Goal: Task Accomplishment & Management: Use online tool/utility

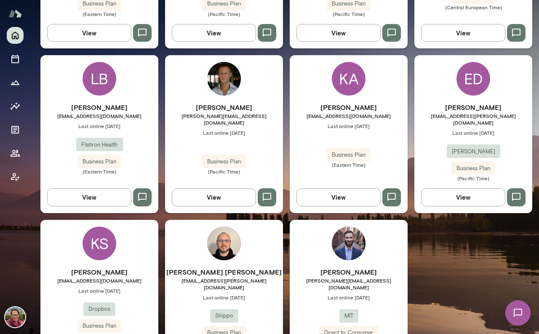
scroll to position [397, 0]
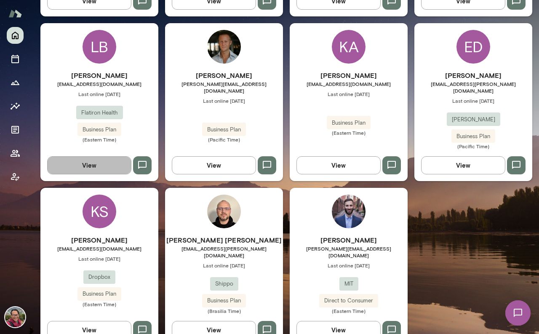
click at [105, 156] on button "View" at bounding box center [89, 165] width 84 height 18
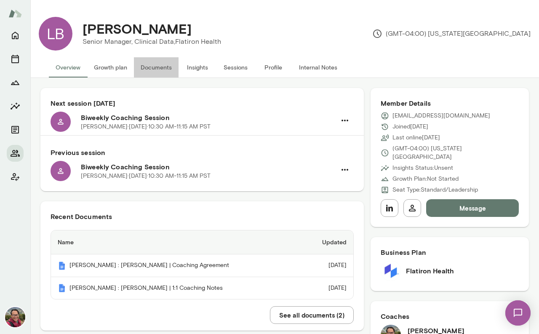
click at [161, 70] on button "Documents" at bounding box center [156, 67] width 45 height 20
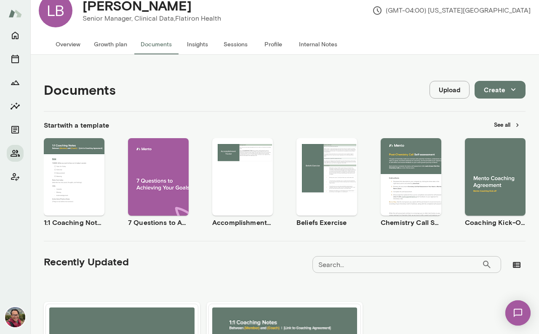
scroll to position [24, 0]
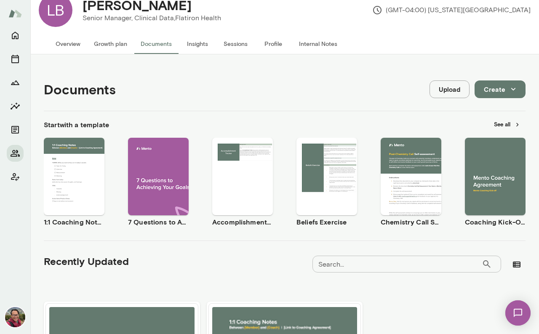
click at [499, 128] on button "See all" at bounding box center [507, 124] width 37 height 13
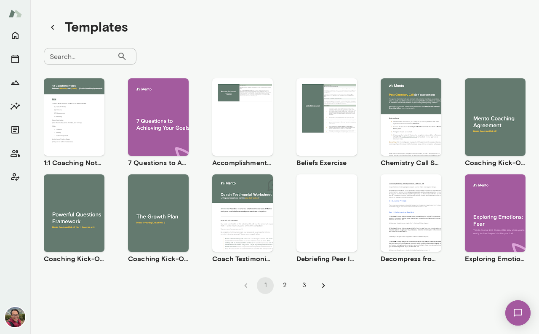
click at [172, 205] on span "Use template" at bounding box center [163, 206] width 31 height 7
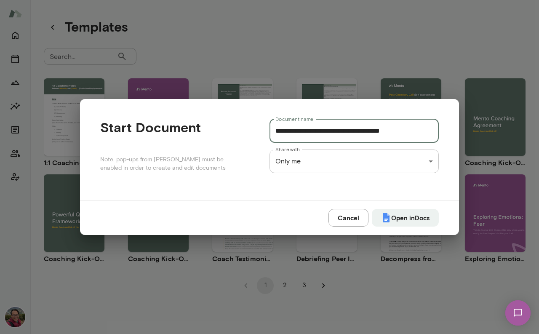
drag, startPoint x: 275, startPoint y: 130, endPoint x: 349, endPoint y: 133, distance: 73.7
click at [349, 133] on input "**********" at bounding box center [353, 131] width 169 height 24
type input "**********"
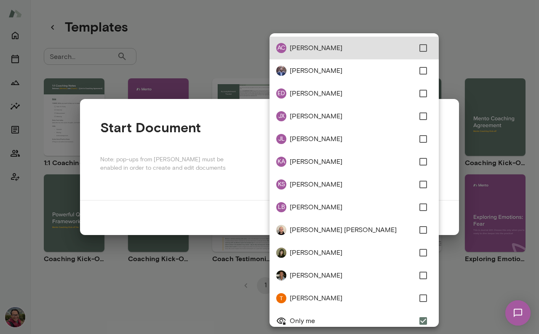
click at [418, 0] on div "**********" at bounding box center [269, 0] width 539 height 0
type input "**********"
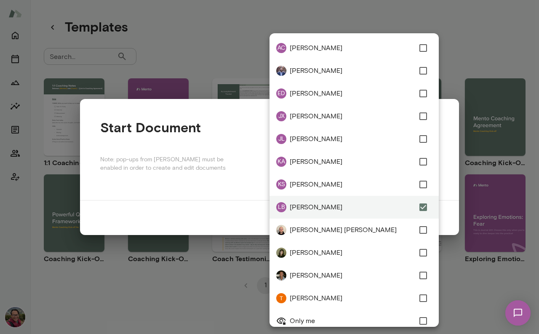
click at [247, 208] on div at bounding box center [269, 167] width 539 height 334
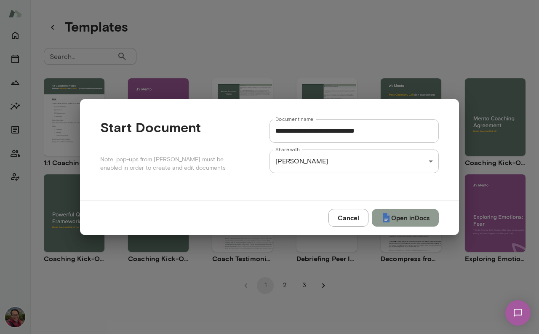
click at [402, 219] on button "Open in Docs" at bounding box center [405, 218] width 67 height 18
type input "**********"
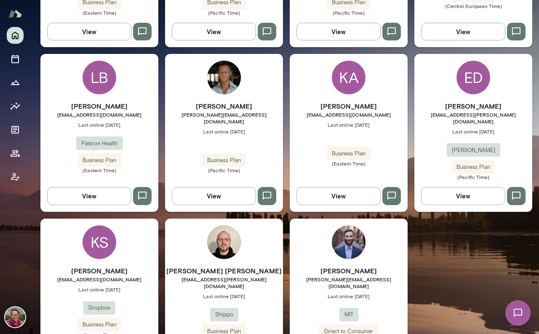
scroll to position [397, 0]
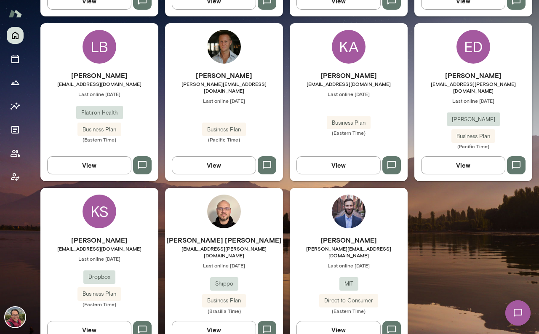
click at [141, 238] on div "[PERSON_NAME] [EMAIL_ADDRESS][DOMAIN_NAME] Last online [DATE] Dropbox Business …" at bounding box center [99, 271] width 118 height 72
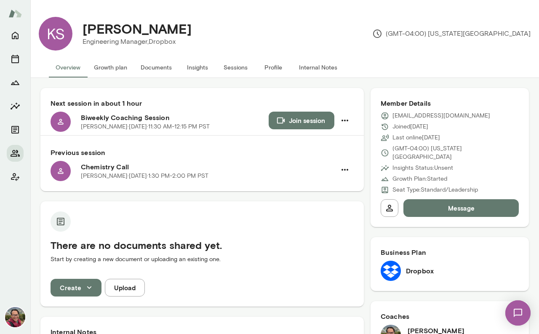
click at [165, 68] on button "Documents" at bounding box center [156, 67] width 45 height 20
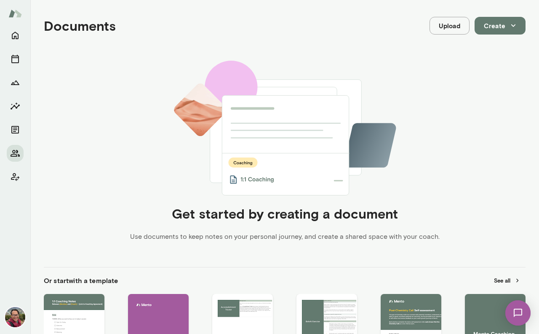
scroll to position [203, 0]
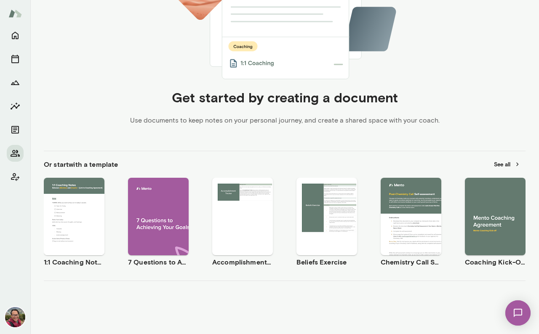
click at [88, 211] on span "Use template" at bounding box center [79, 209] width 31 height 7
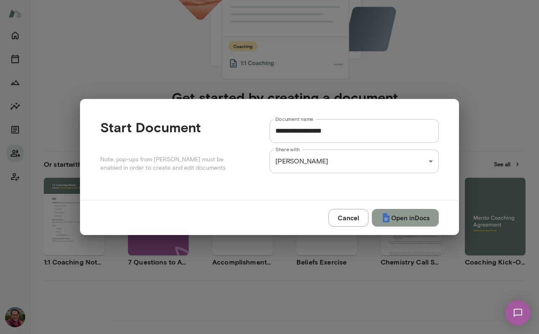
click at [398, 216] on button "Open in Docs" at bounding box center [405, 218] width 67 height 18
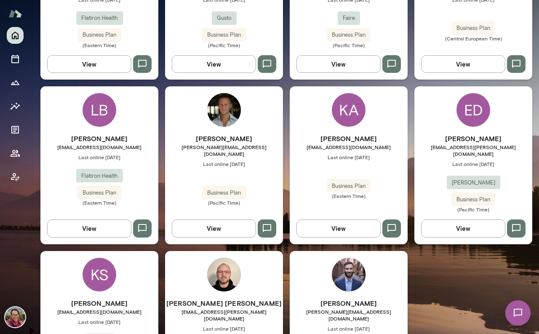
scroll to position [397, 0]
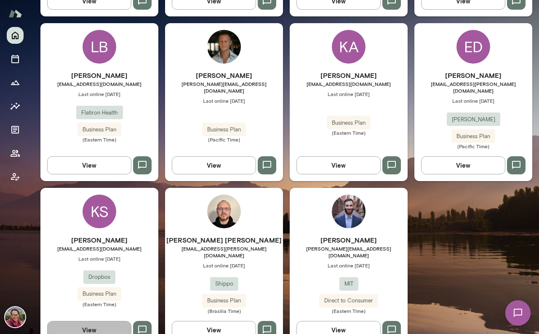
click at [101, 321] on button "View" at bounding box center [89, 330] width 84 height 18
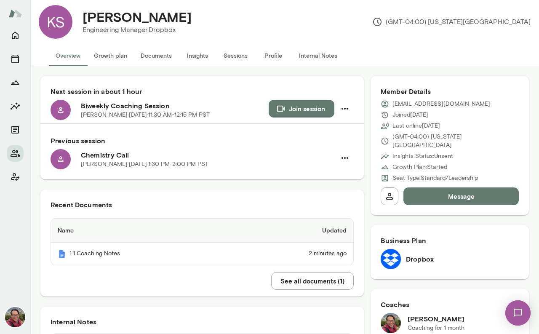
scroll to position [12, 0]
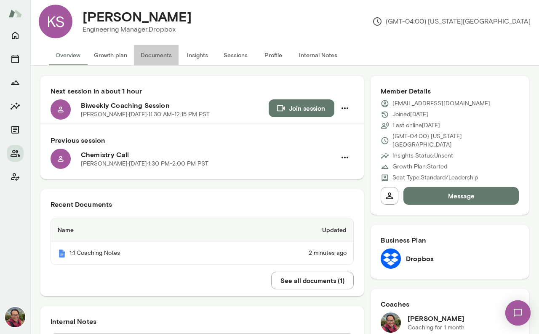
click at [170, 56] on button "Documents" at bounding box center [156, 55] width 45 height 20
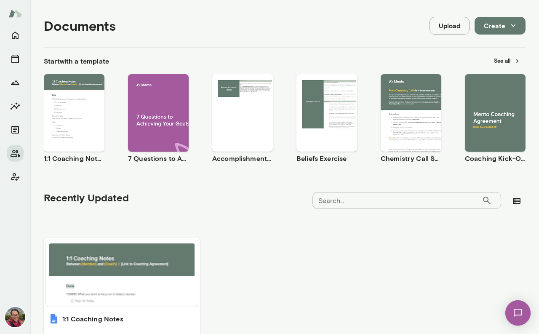
scroll to position [74, 0]
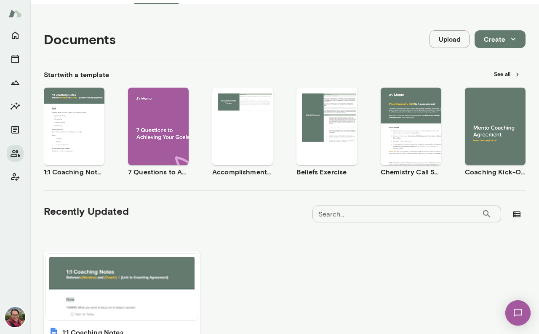
click at [506, 120] on span "Use template" at bounding box center [500, 119] width 31 height 7
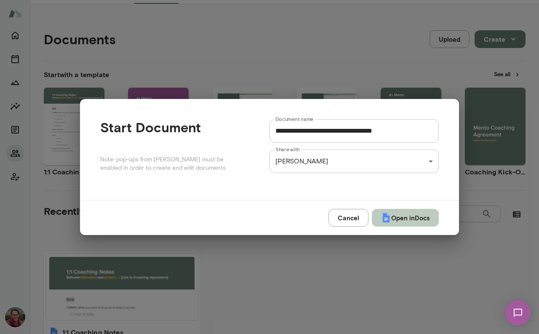
click at [409, 216] on button "Open in Docs" at bounding box center [405, 218] width 67 height 18
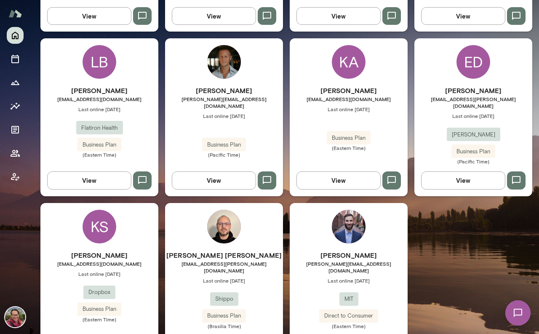
scroll to position [397, 0]
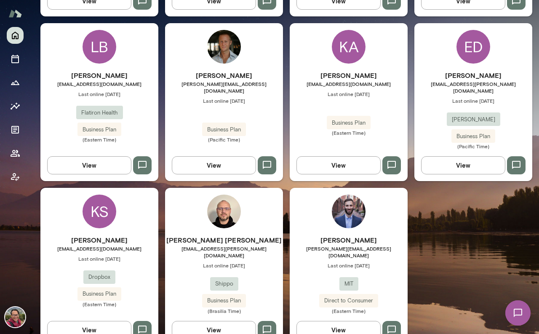
click at [110, 321] on button "View" at bounding box center [89, 330] width 84 height 18
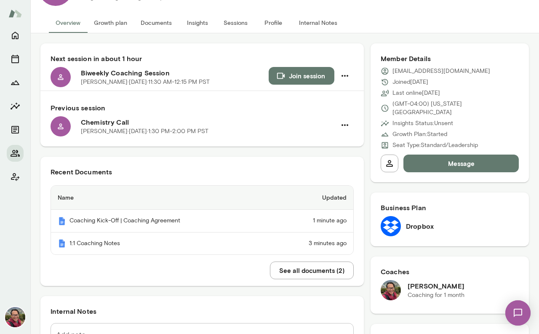
scroll to position [46, 0]
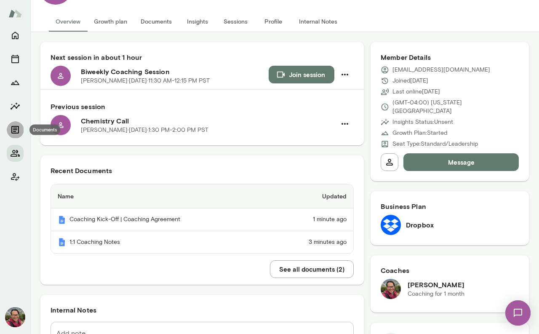
click at [13, 131] on icon "Documents" at bounding box center [15, 130] width 8 height 8
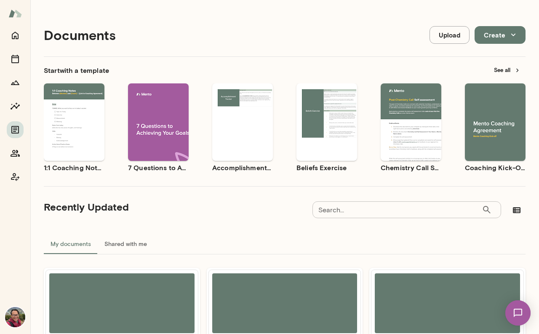
click at [511, 69] on button "See all" at bounding box center [507, 70] width 37 height 13
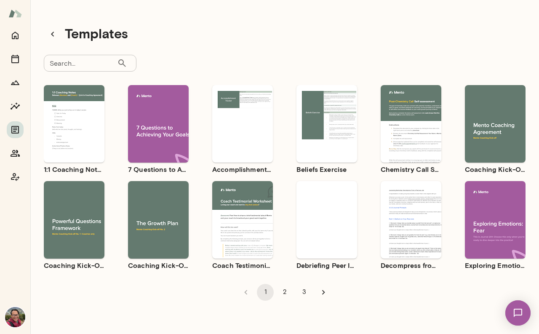
click at [87, 214] on span "Use template" at bounding box center [79, 212] width 31 height 7
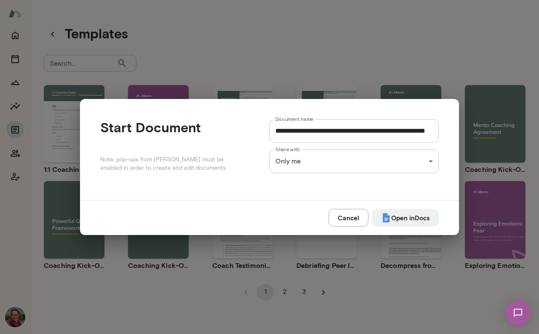
click at [276, 132] on input "**********" at bounding box center [353, 131] width 169 height 24
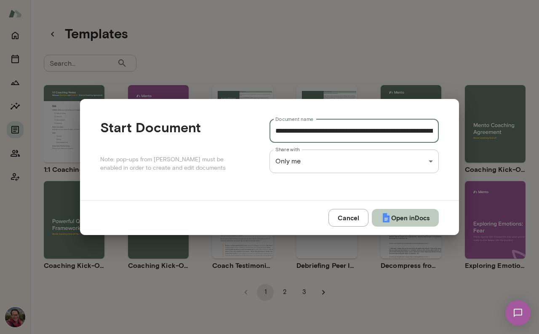
click at [398, 216] on button "Open in Docs" at bounding box center [405, 218] width 67 height 18
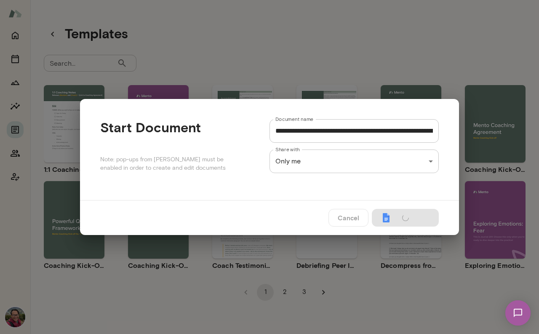
type input "**********"
